Goal: Find specific page/section: Find specific page/section

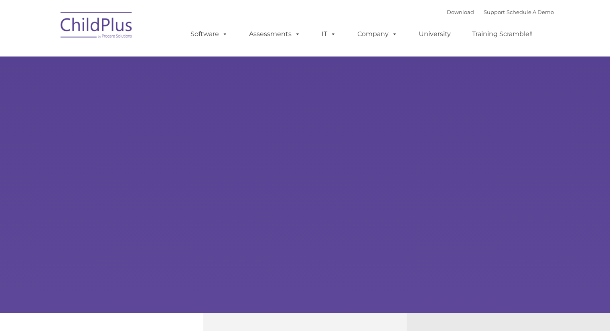
type input ""
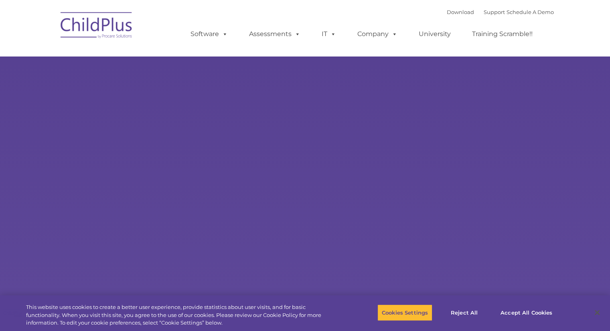
select select "MEDIUM"
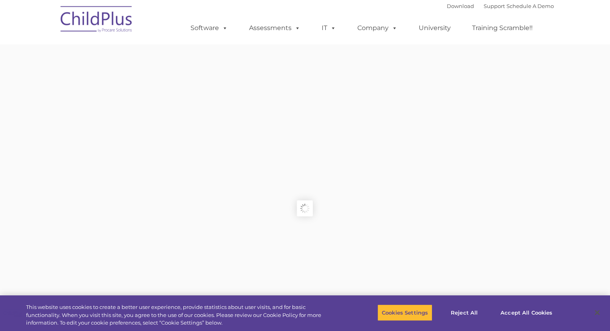
type input ""
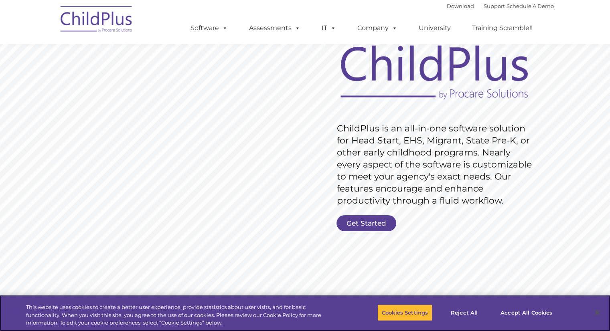
scroll to position [55, 0]
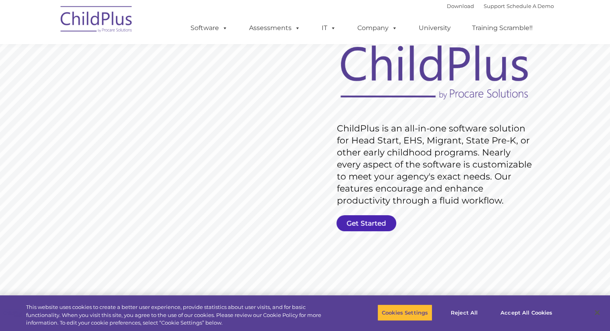
click at [353, 225] on link "Get Started" at bounding box center [366, 223] width 60 height 16
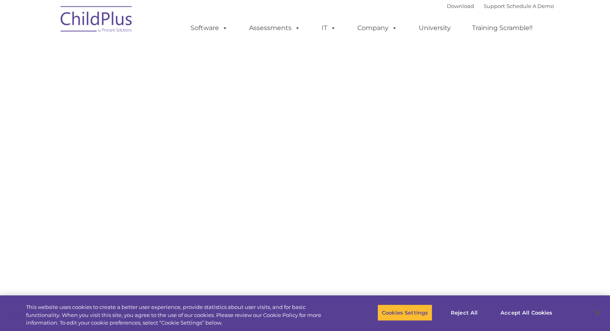
select select "MEDIUM"
